Goal: Information Seeking & Learning: Learn about a topic

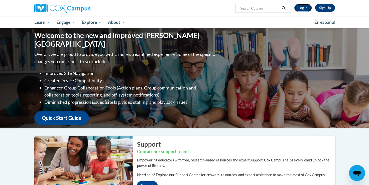
click at [306, 8] on link "Log In" at bounding box center [303, 8] width 17 height 8
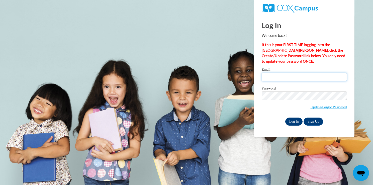
type input "t.marie18@aol.com"
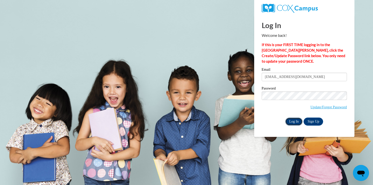
click at [290, 122] on input "Log In" at bounding box center [294, 122] width 18 height 8
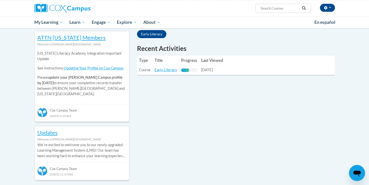
scroll to position [175, 0]
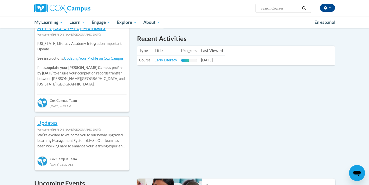
click at [164, 62] on link "Early Literacy" at bounding box center [166, 60] width 23 height 4
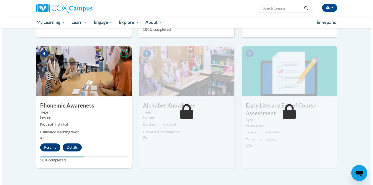
scroll to position [250, 0]
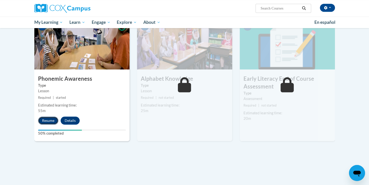
click at [42, 121] on button "Resume" at bounding box center [48, 121] width 20 height 8
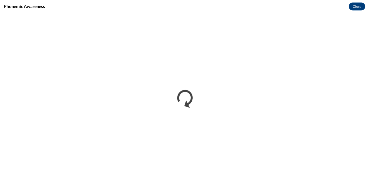
scroll to position [0, 0]
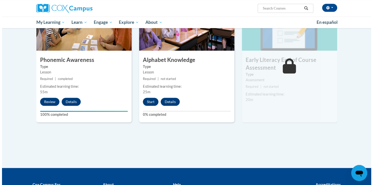
scroll to position [271, 0]
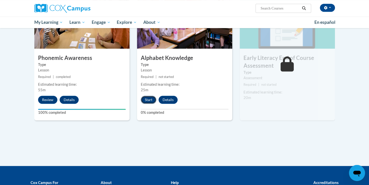
click at [151, 99] on button "Start" at bounding box center [149, 100] width 16 height 8
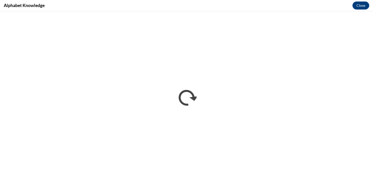
scroll to position [0, 0]
